Goal: Task Accomplishment & Management: Complete application form

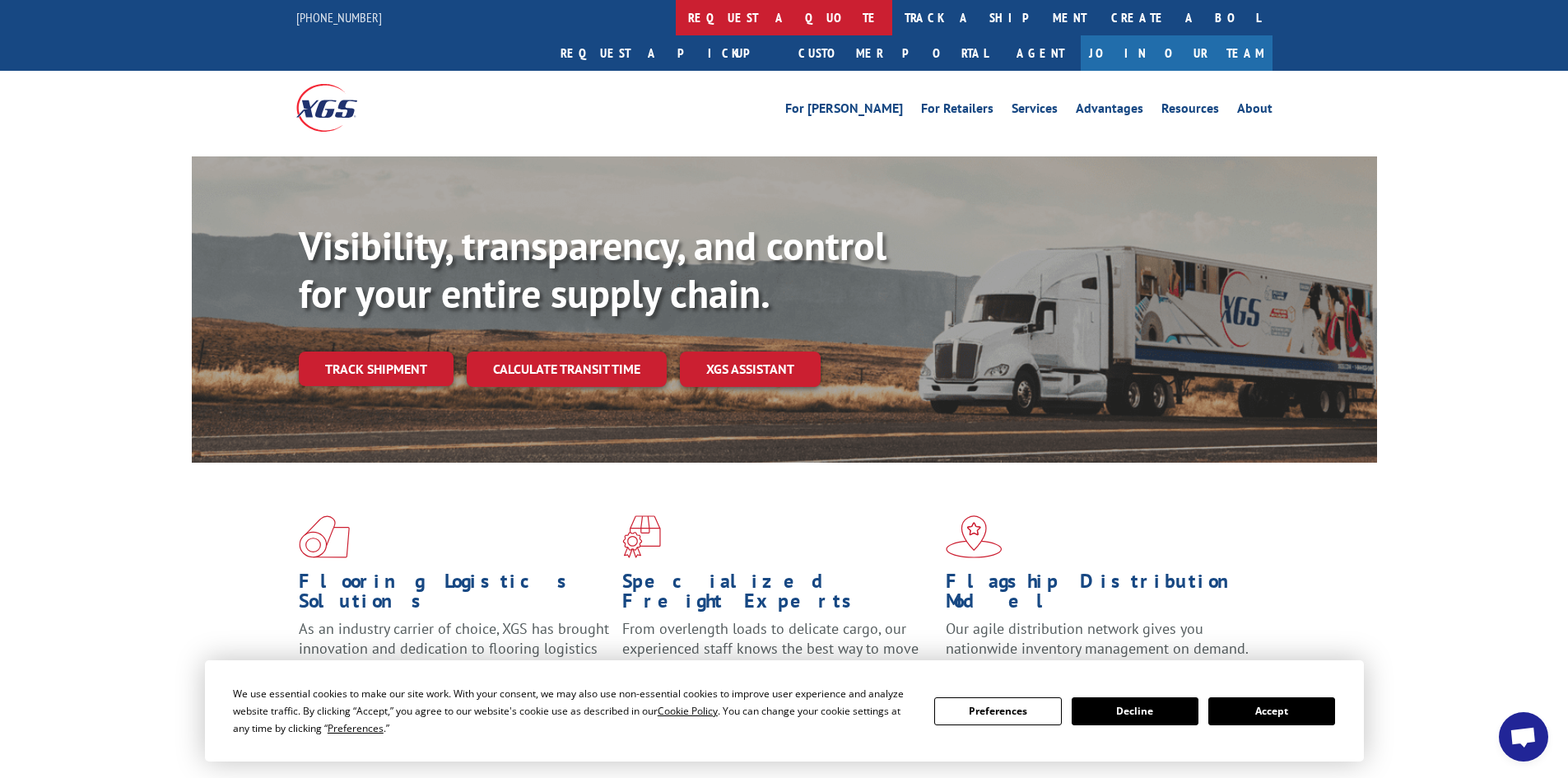
click at [676, 8] on link "request a quote" at bounding box center [784, 17] width 216 height 35
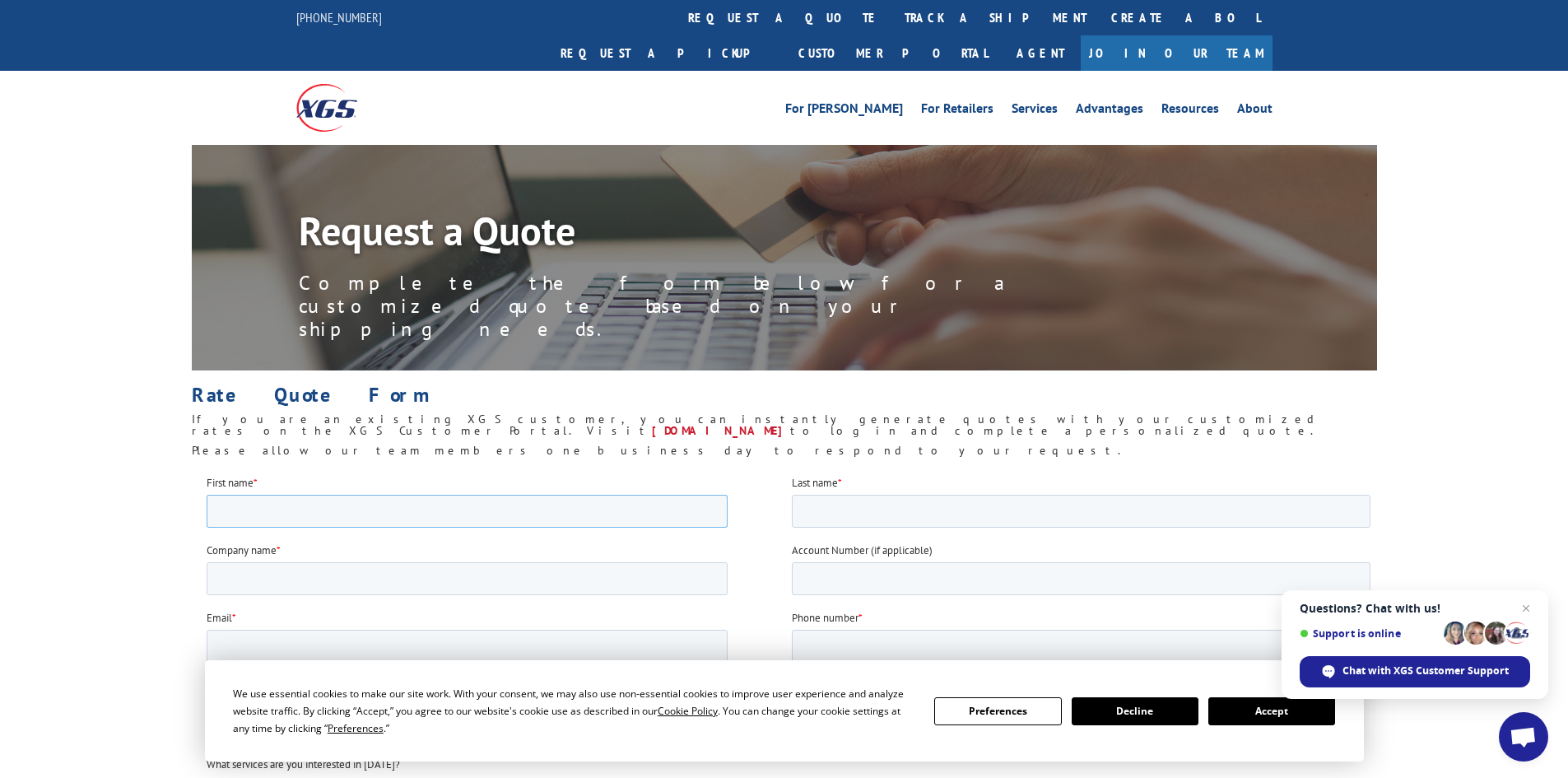
click at [385, 507] on input "First name *" at bounding box center [466, 510] width 522 height 33
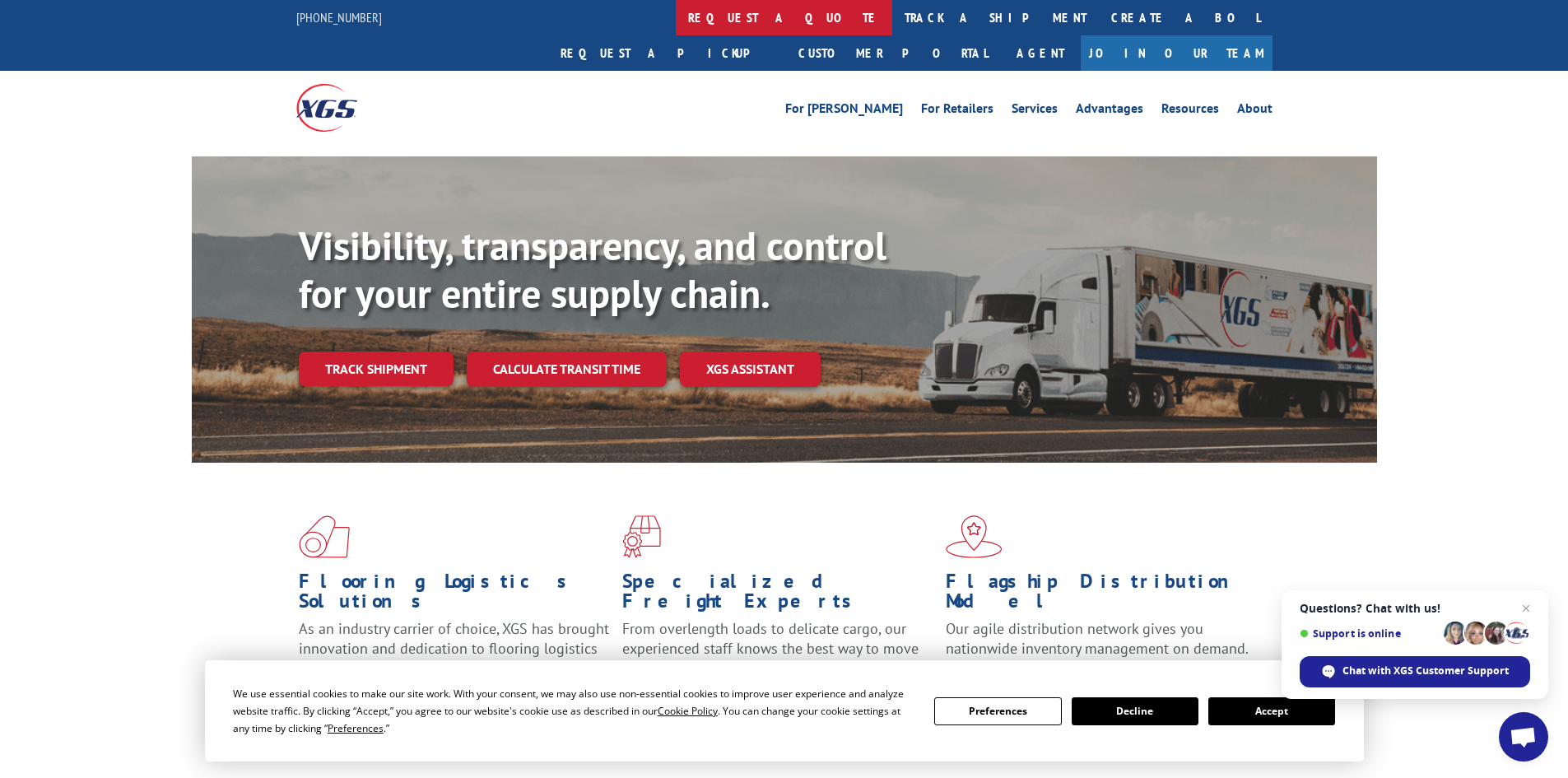
click at [676, 18] on link "request a quote" at bounding box center [784, 17] width 216 height 35
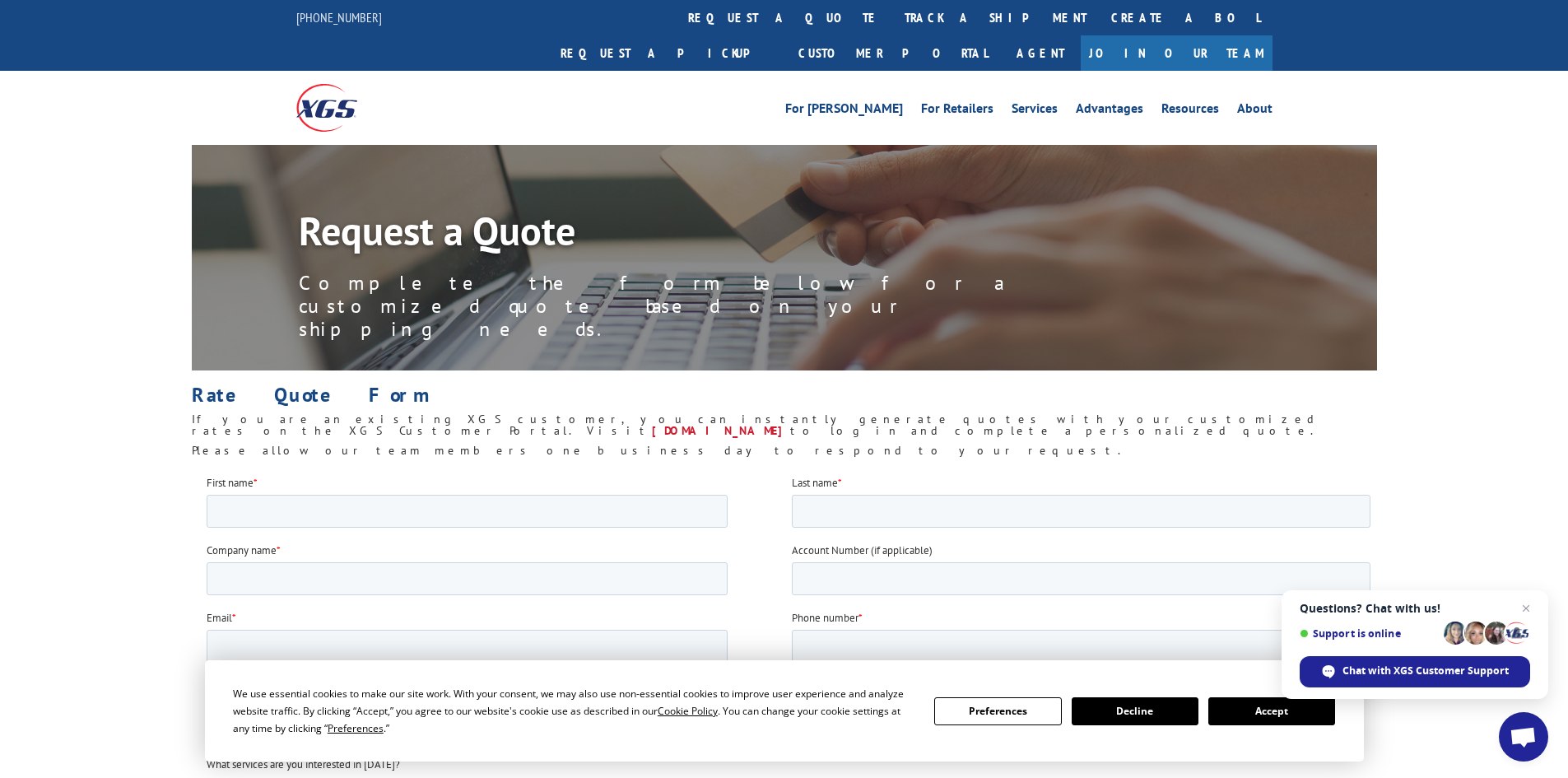
click at [1138, 709] on button "Decline" at bounding box center [1135, 711] width 127 height 28
